Goal: Task Accomplishment & Management: Use online tool/utility

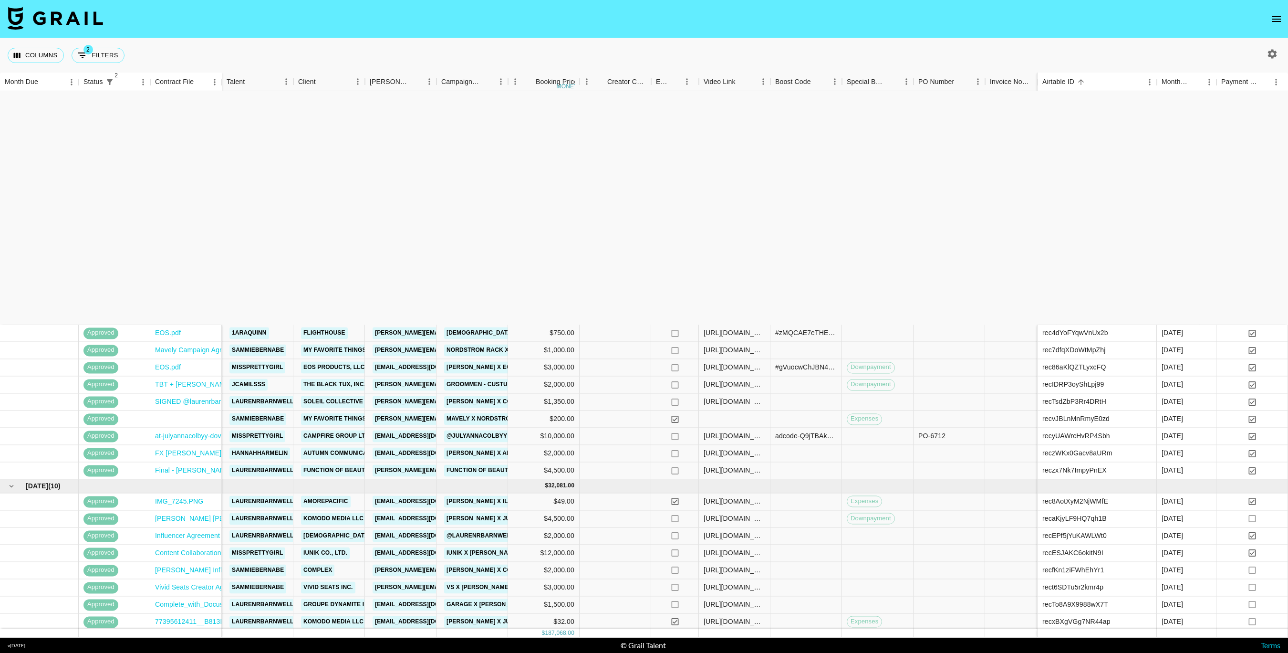
scroll to position [262, 0]
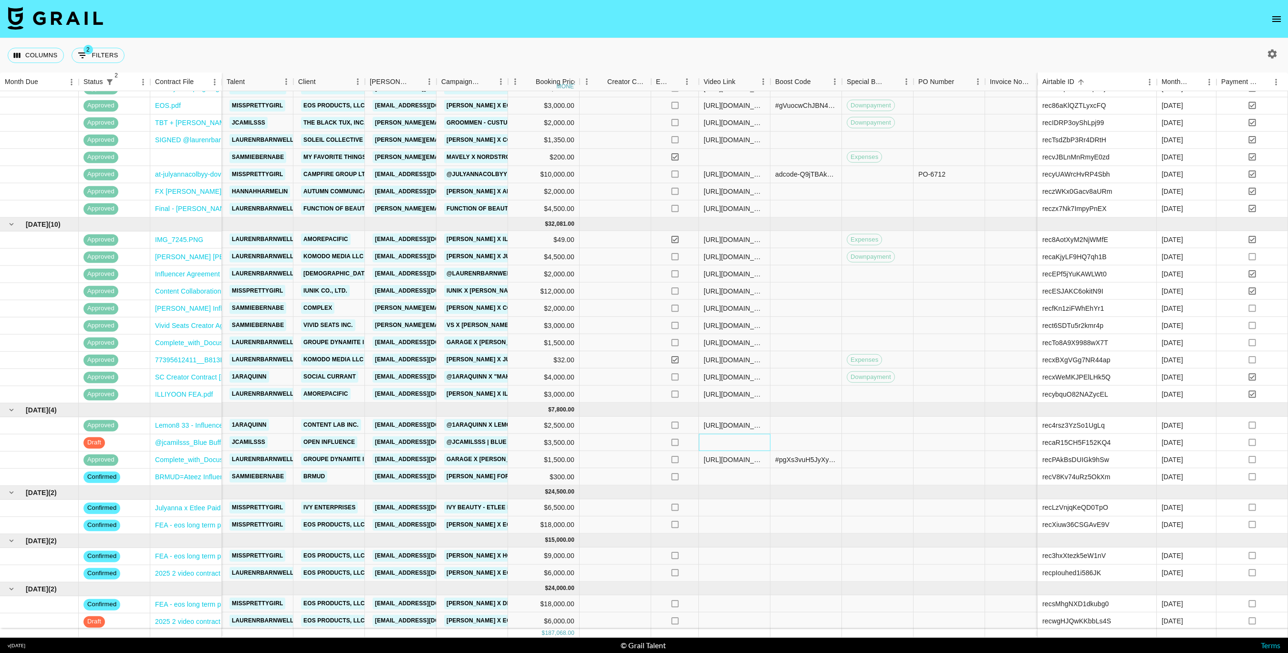
click at [726, 444] on div at bounding box center [735, 442] width 72 height 17
type input "[URL][DOMAIN_NAME]"
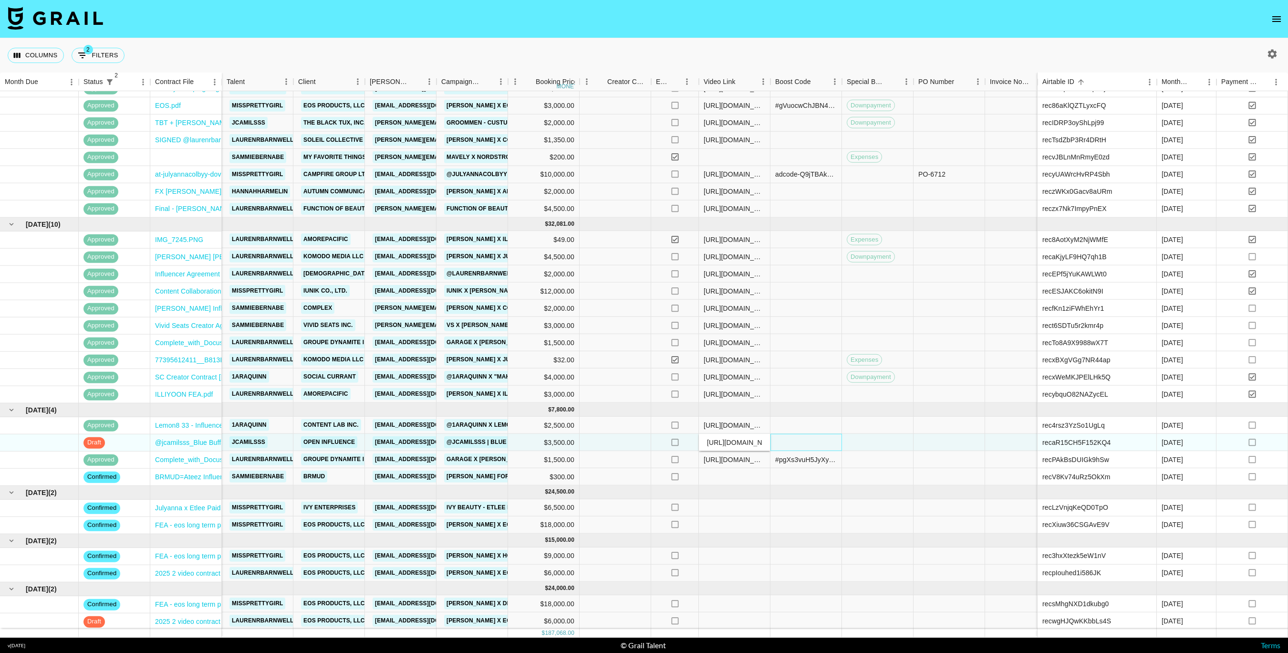
click at [774, 441] on div at bounding box center [807, 442] width 72 height 17
click at [792, 445] on div at bounding box center [807, 442] width 72 height 17
type input "v#LvrzmenYGRMsnnZSm5UX9ML63coec+cvGvrE+xk5OgfdDmcpQpjSajvZhYtAlEE="
click at [861, 439] on div at bounding box center [878, 442] width 72 height 17
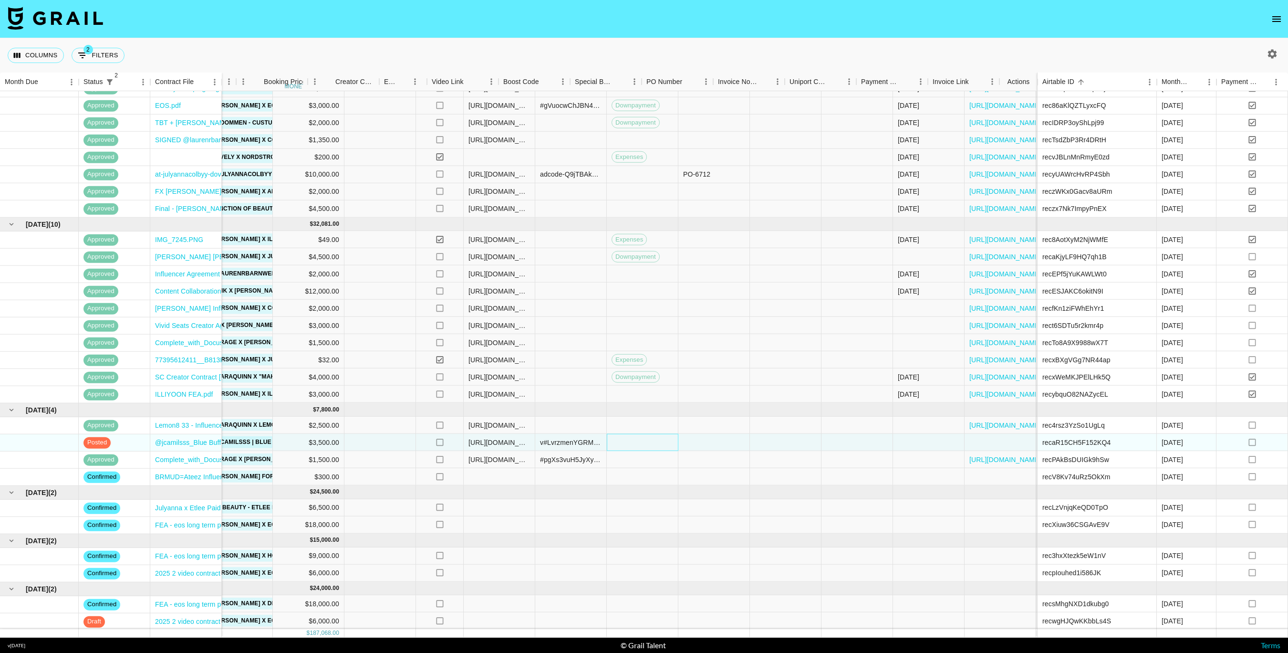
scroll to position [262, 272]
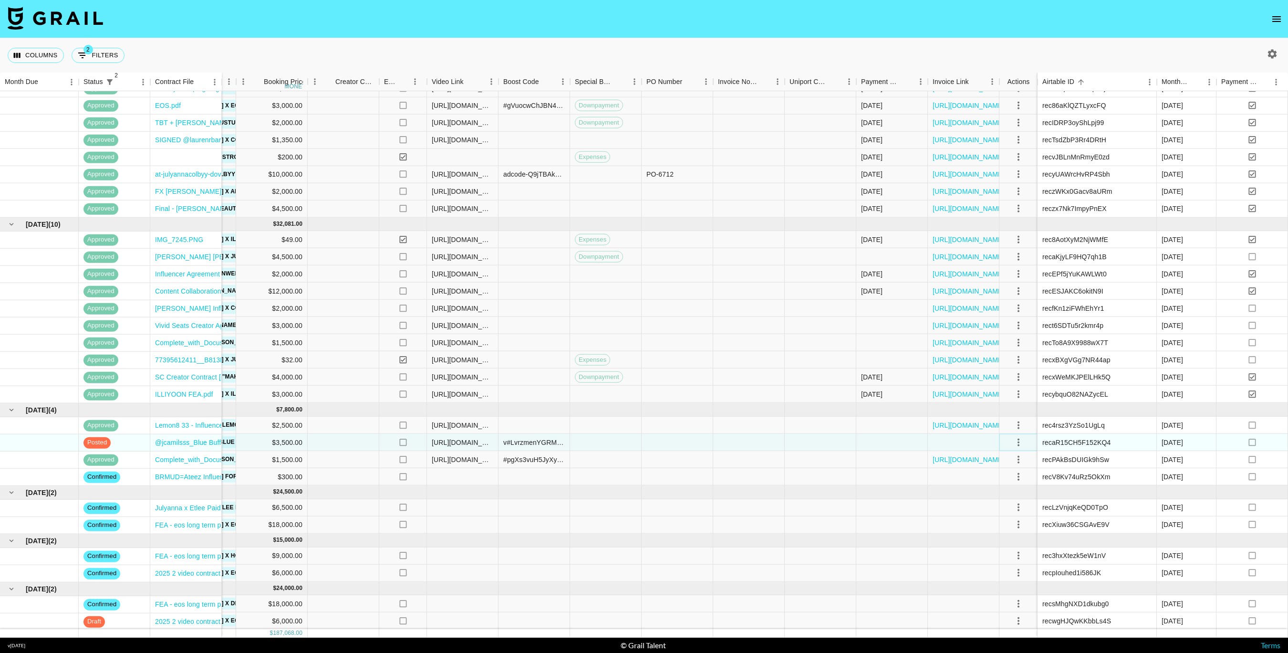
click at [1022, 443] on icon "select merge strategy" at bounding box center [1018, 441] width 11 height 11
click at [1009, 533] on div "Approve" at bounding box center [1009, 530] width 29 height 11
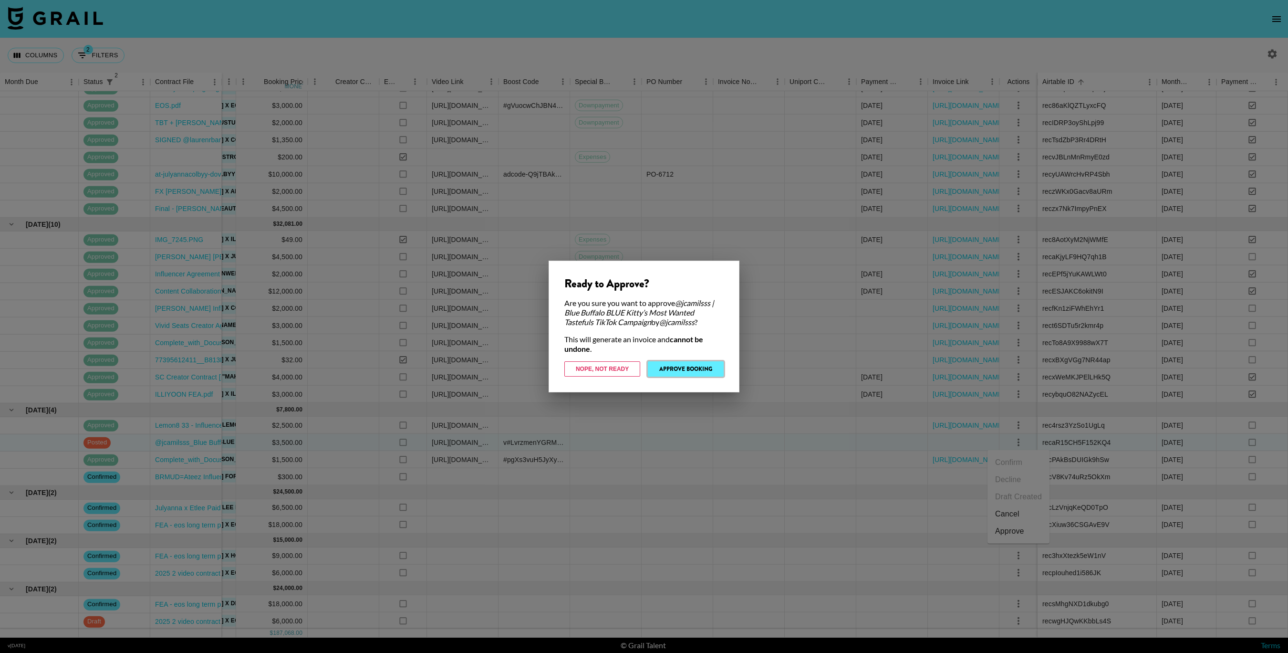
click at [692, 369] on button "Approve Booking" at bounding box center [686, 368] width 76 height 15
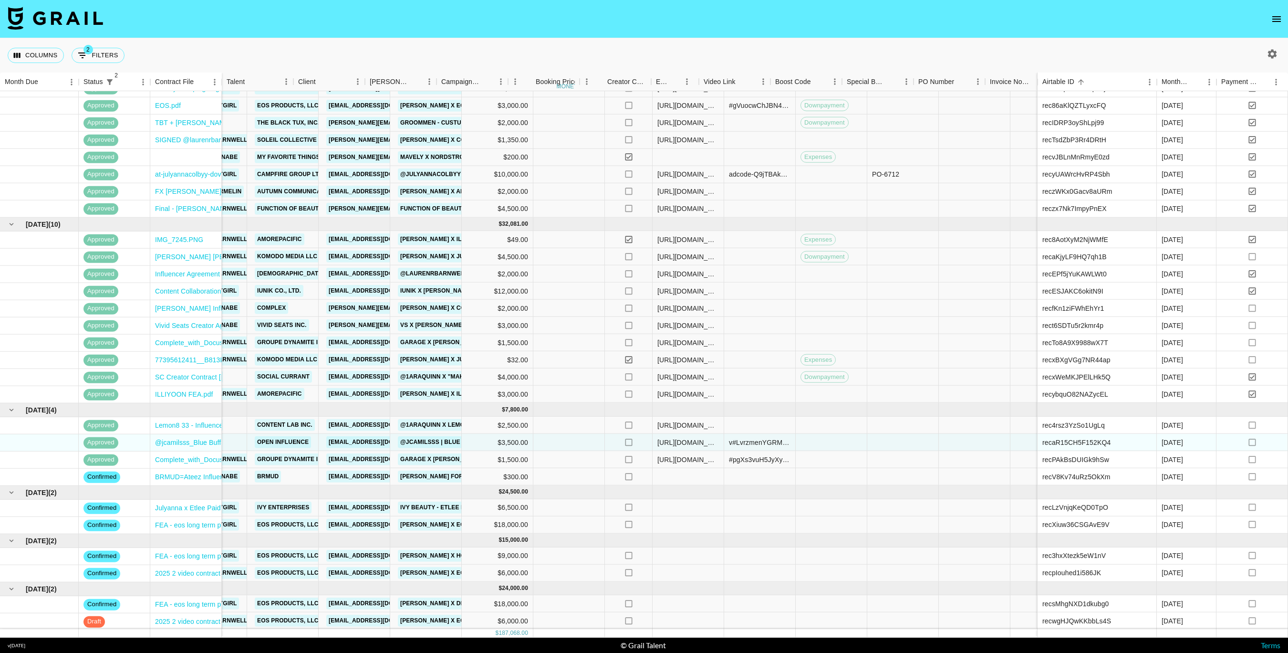
scroll to position [262, 0]
